Goal: Use online tool/utility: Utilize a website feature to perform a specific function

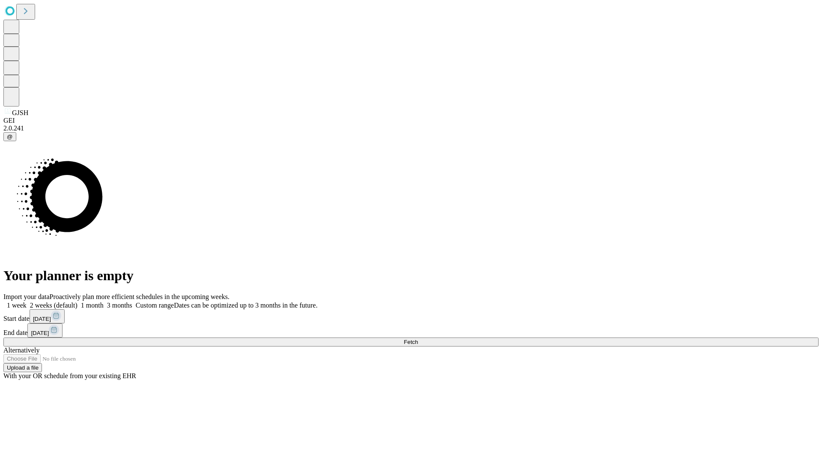
click at [27, 302] on label "1 week" at bounding box center [14, 305] width 23 height 7
click at [418, 339] on span "Fetch" at bounding box center [411, 342] width 14 height 6
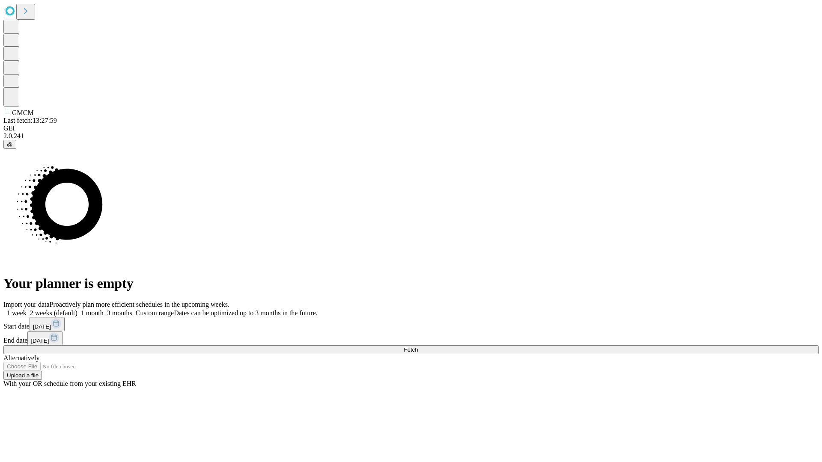
click at [27, 310] on label "1 week" at bounding box center [14, 313] width 23 height 7
click at [418, 347] on span "Fetch" at bounding box center [411, 350] width 14 height 6
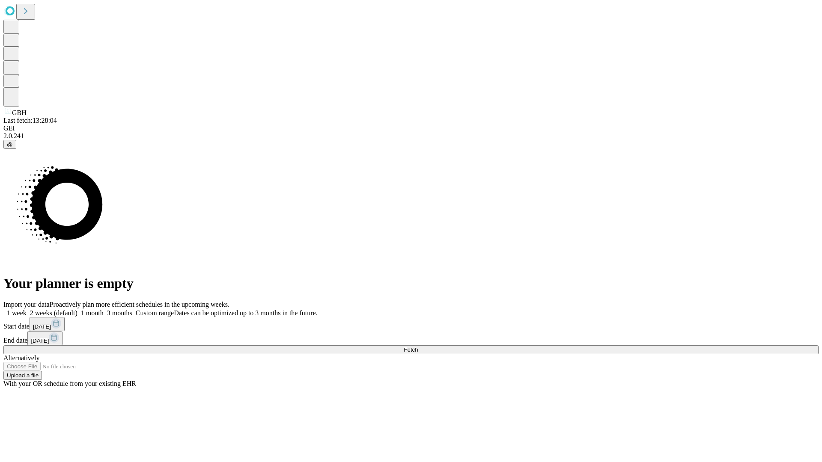
click at [27, 310] on label "1 week" at bounding box center [14, 313] width 23 height 7
click at [418, 347] on span "Fetch" at bounding box center [411, 350] width 14 height 6
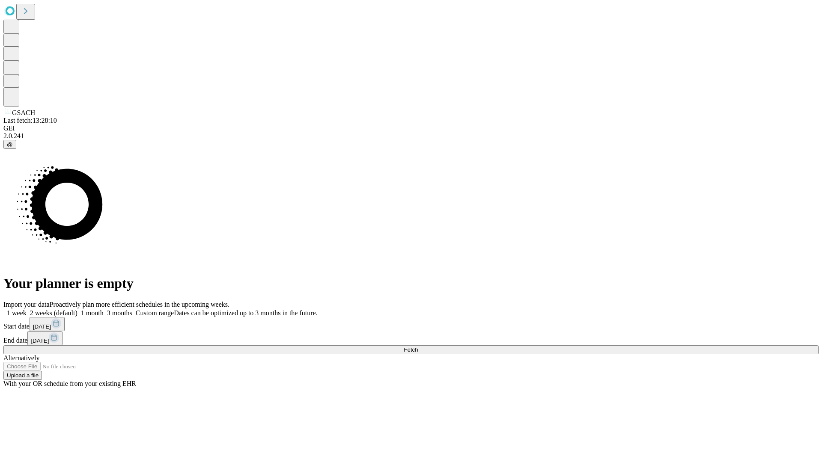
click at [27, 310] on label "1 week" at bounding box center [14, 313] width 23 height 7
click at [418, 347] on span "Fetch" at bounding box center [411, 350] width 14 height 6
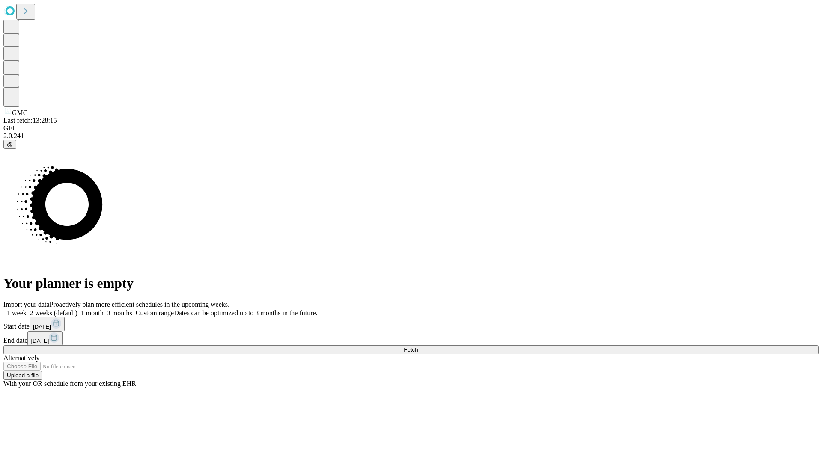
click at [27, 310] on label "1 week" at bounding box center [14, 313] width 23 height 7
click at [418, 347] on span "Fetch" at bounding box center [411, 350] width 14 height 6
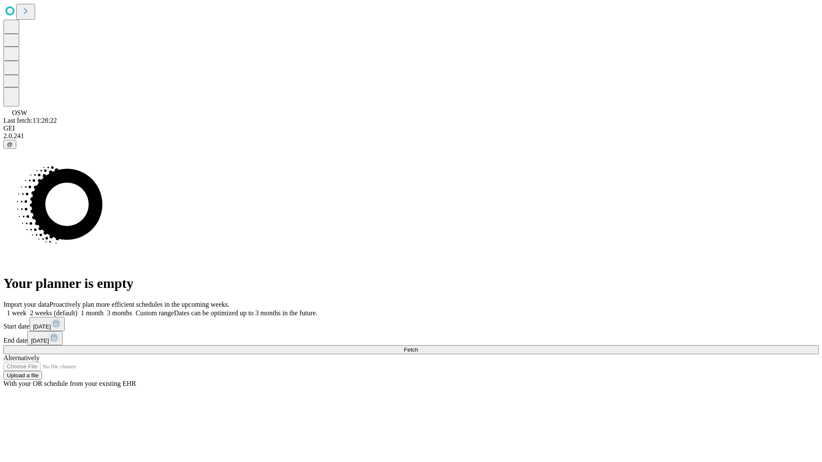
click at [27, 310] on label "1 week" at bounding box center [14, 313] width 23 height 7
click at [418, 347] on span "Fetch" at bounding box center [411, 350] width 14 height 6
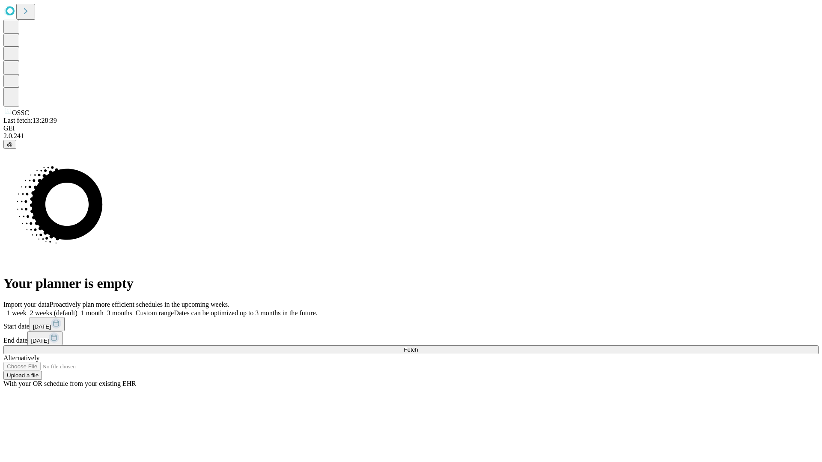
click at [27, 310] on label "1 week" at bounding box center [14, 313] width 23 height 7
click at [418, 347] on span "Fetch" at bounding box center [411, 350] width 14 height 6
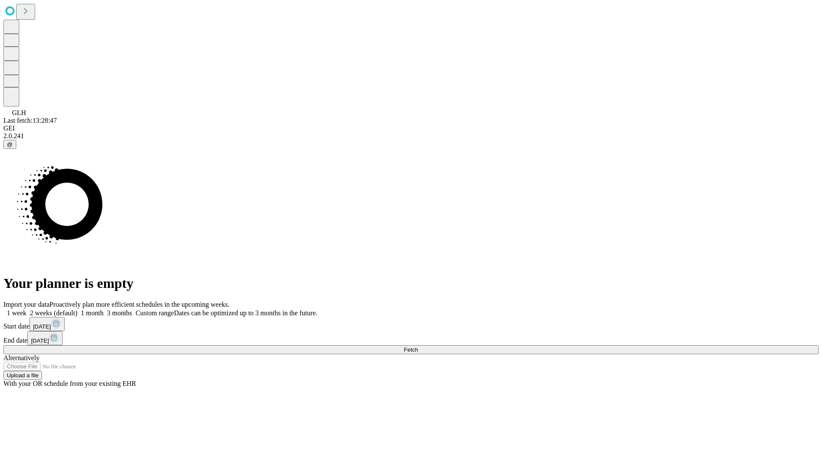
click at [27, 310] on label "1 week" at bounding box center [14, 313] width 23 height 7
click at [418, 347] on span "Fetch" at bounding box center [411, 350] width 14 height 6
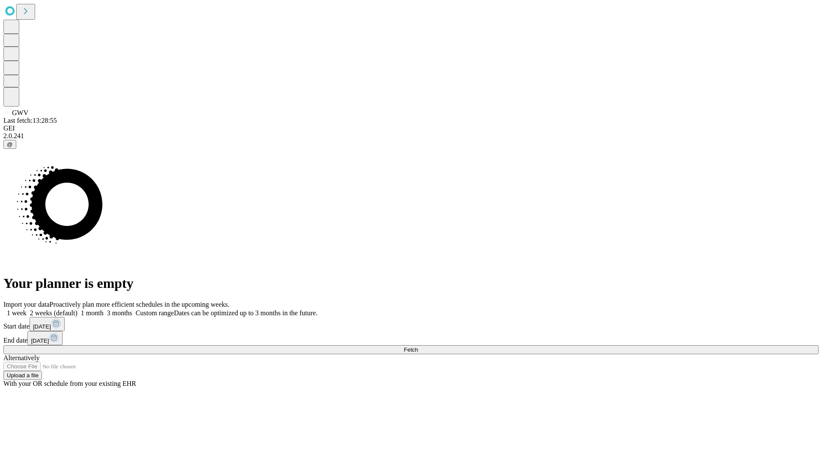
click at [27, 310] on label "1 week" at bounding box center [14, 313] width 23 height 7
click at [418, 347] on span "Fetch" at bounding box center [411, 350] width 14 height 6
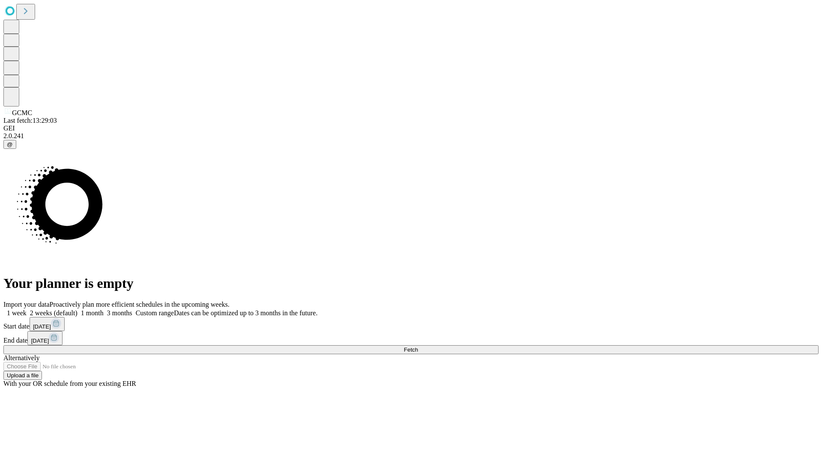
click at [27, 310] on label "1 week" at bounding box center [14, 313] width 23 height 7
click at [418, 347] on span "Fetch" at bounding box center [411, 350] width 14 height 6
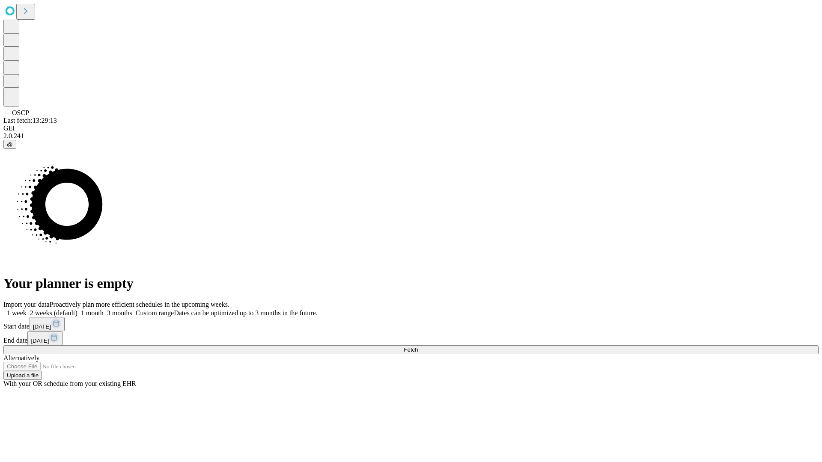
click at [27, 310] on label "1 week" at bounding box center [14, 313] width 23 height 7
click at [418, 347] on span "Fetch" at bounding box center [411, 350] width 14 height 6
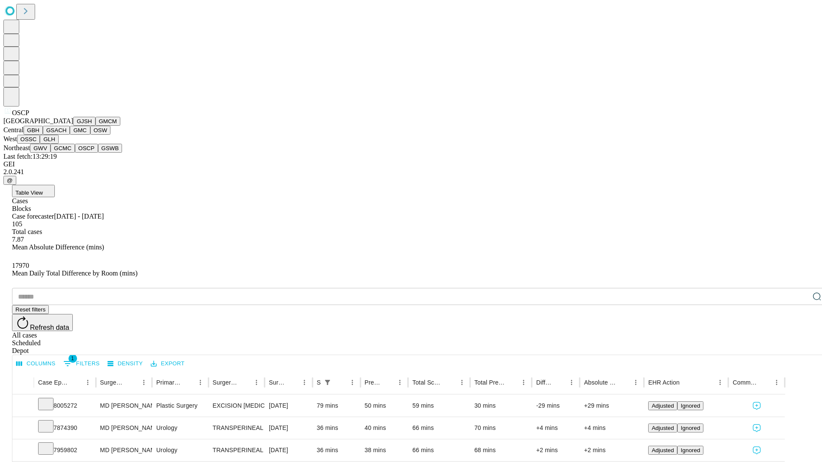
click at [98, 153] on button "GSWB" at bounding box center [110, 148] width 24 height 9
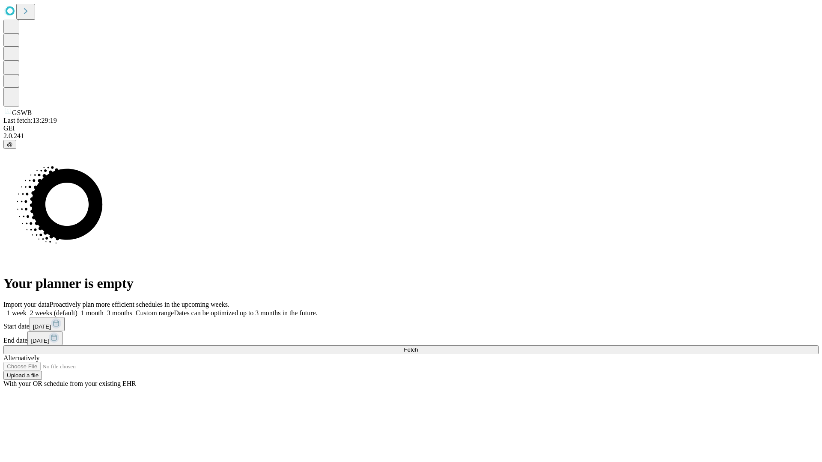
click at [27, 310] on label "1 week" at bounding box center [14, 313] width 23 height 7
click at [418, 347] on span "Fetch" at bounding box center [411, 350] width 14 height 6
